Goal: Task Accomplishment & Management: Manage account settings

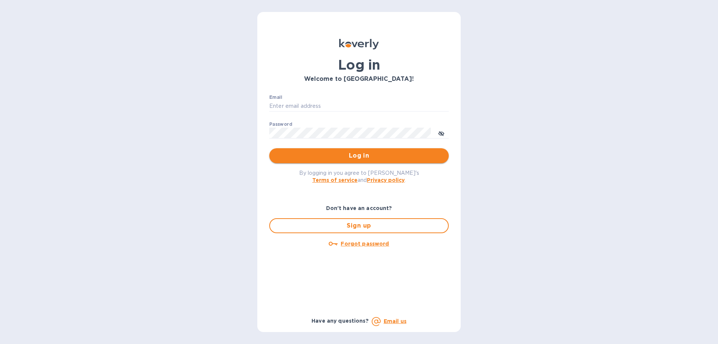
type input "[PERSON_NAME][EMAIL_ADDRESS][DOMAIN_NAME]"
click at [345, 153] on span "Log in" at bounding box center [359, 155] width 168 height 9
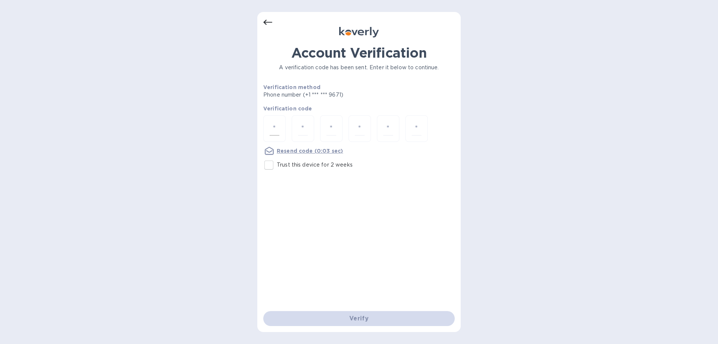
drag, startPoint x: 276, startPoint y: 128, endPoint x: 284, endPoint y: 128, distance: 8.6
click at [276, 128] on input "number" at bounding box center [275, 129] width 10 height 14
type input "1"
type input "5"
type input "2"
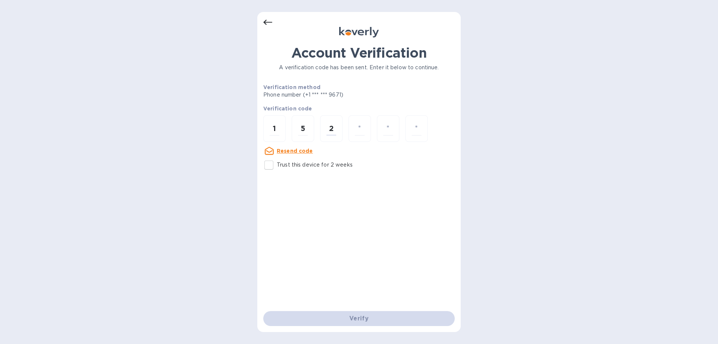
type input "3"
type input "4"
type input "5"
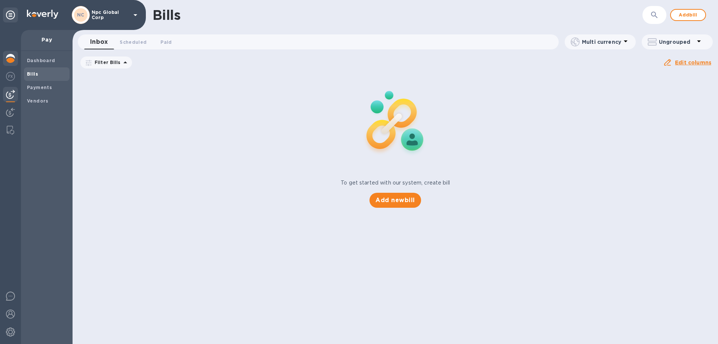
click at [9, 61] on img at bounding box center [10, 58] width 9 height 9
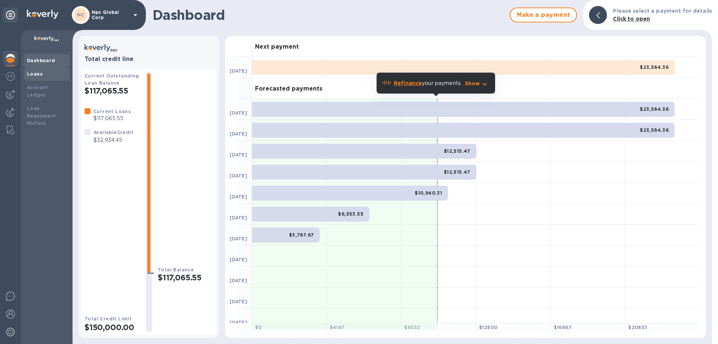
click at [29, 75] on b "Loans" at bounding box center [35, 74] width 16 height 6
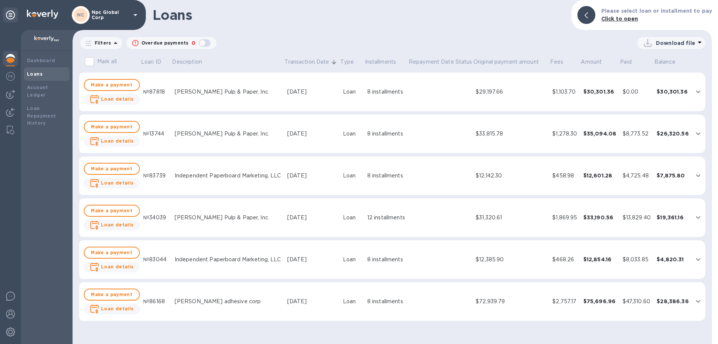
click at [696, 43] on icon at bounding box center [700, 42] width 9 height 9
click at [88, 61] on div at bounding box center [359, 172] width 718 height 344
click at [90, 61] on input "Mark all" at bounding box center [90, 62] width 16 height 16
checkbox input "true"
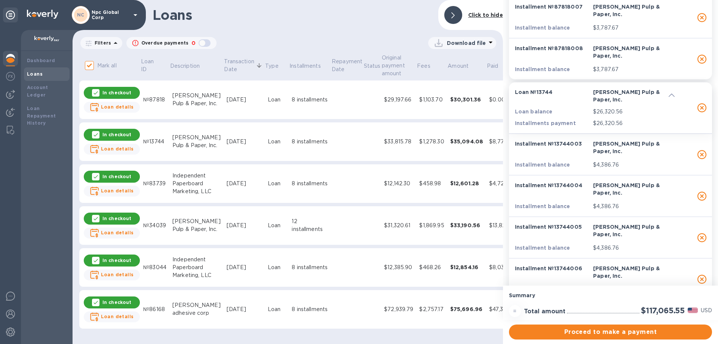
scroll to position [112, 0]
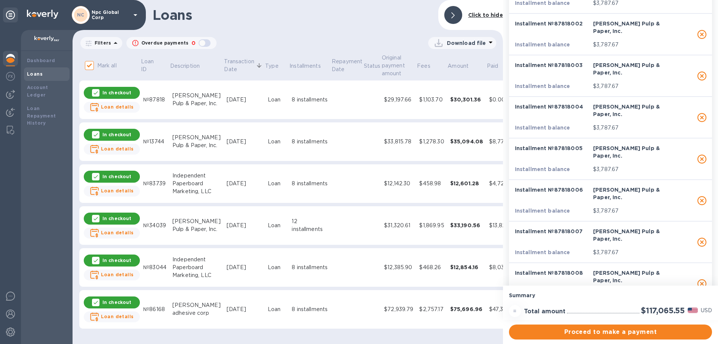
click at [487, 42] on icon at bounding box center [490, 42] width 9 height 9
click at [453, 60] on li "XLSX file" at bounding box center [462, 61] width 51 height 21
